Goal: Information Seeking & Learning: Learn about a topic

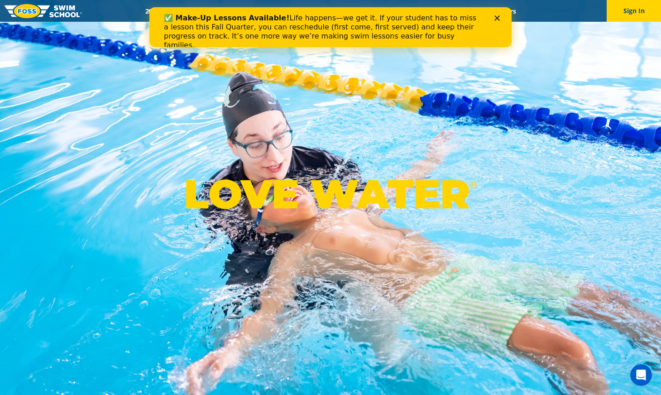
click at [498, 17] on polygon "Close" at bounding box center [496, 17] width 5 height 5
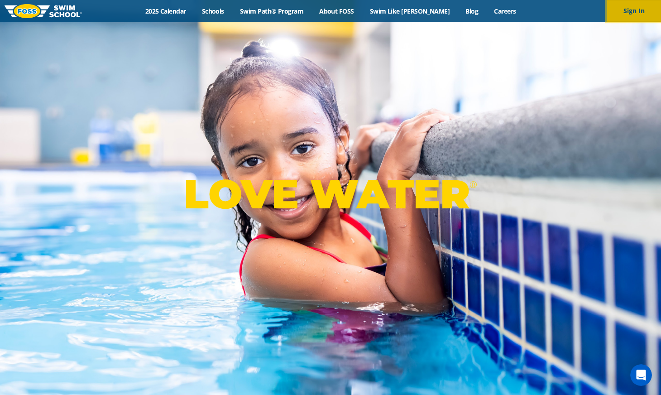
click at [635, 17] on button "Sign In" at bounding box center [634, 11] width 54 height 22
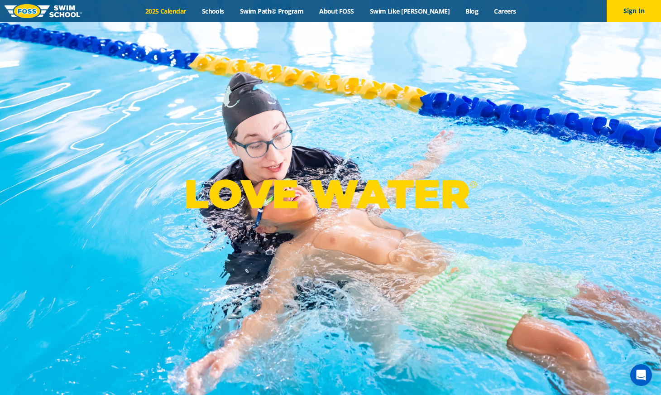
click at [193, 10] on link "2025 Calendar" at bounding box center [165, 11] width 57 height 9
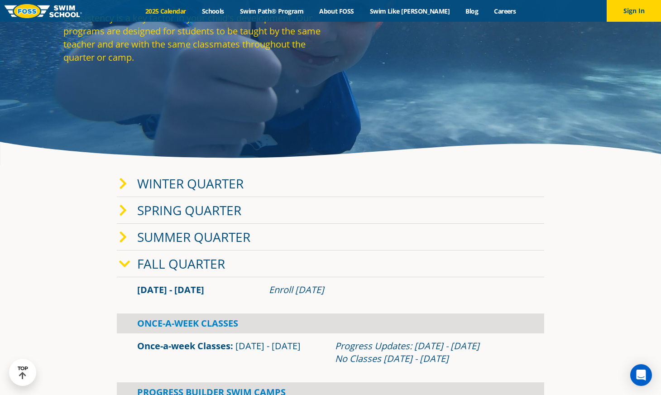
scroll to position [112, 0]
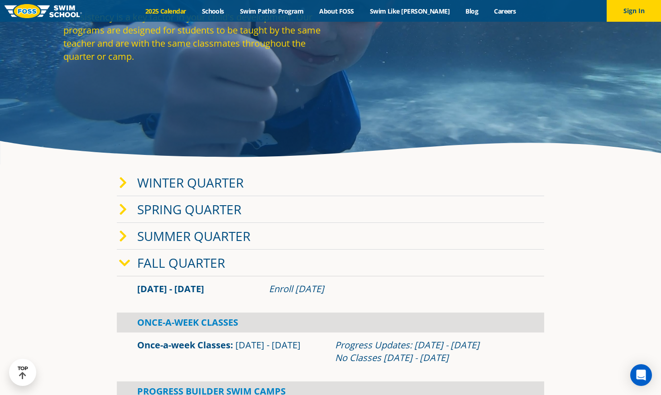
click at [195, 263] on link "Fall Quarter" at bounding box center [181, 262] width 88 height 17
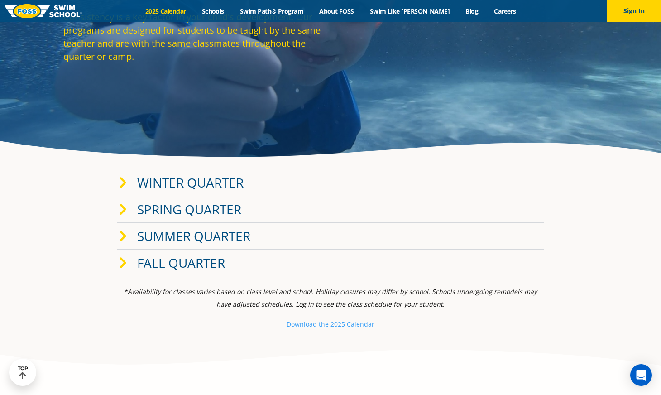
click at [195, 263] on link "Fall Quarter" at bounding box center [181, 262] width 88 height 17
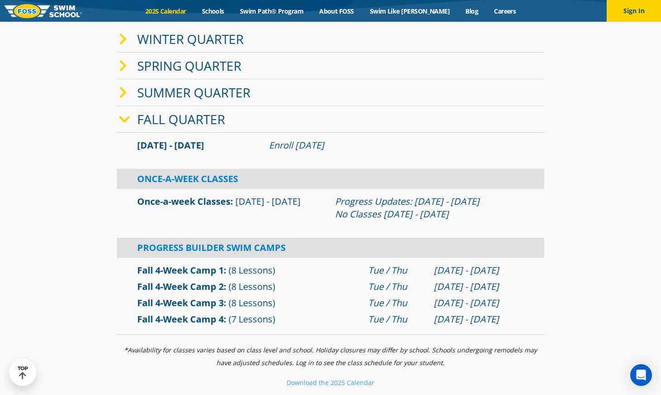
scroll to position [258, 0]
